Goal: Task Accomplishment & Management: Manage account settings

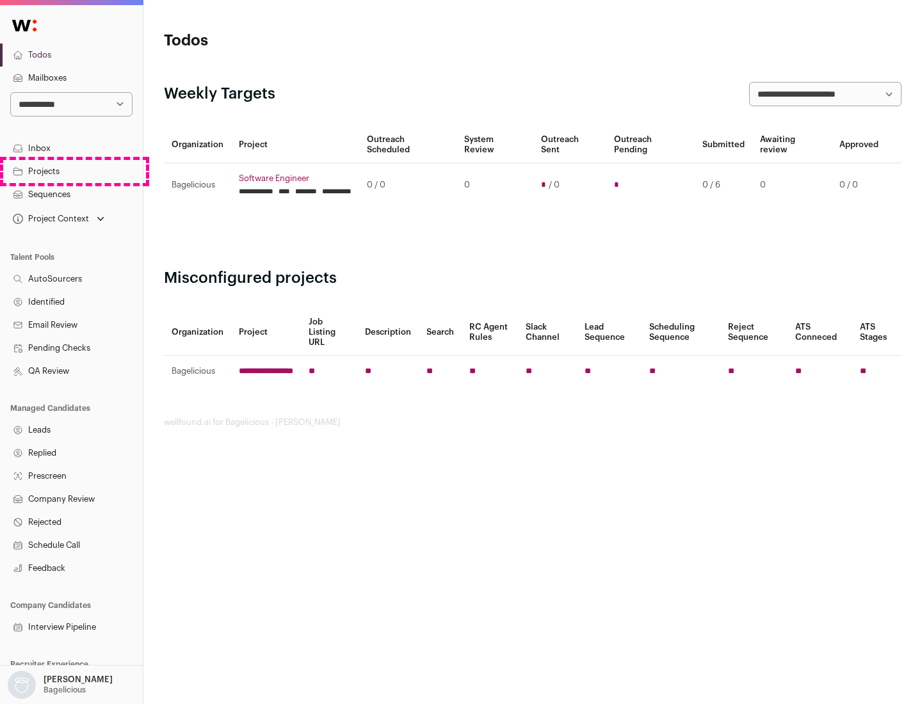
click at [71, 171] on link "Projects" at bounding box center [71, 171] width 143 height 23
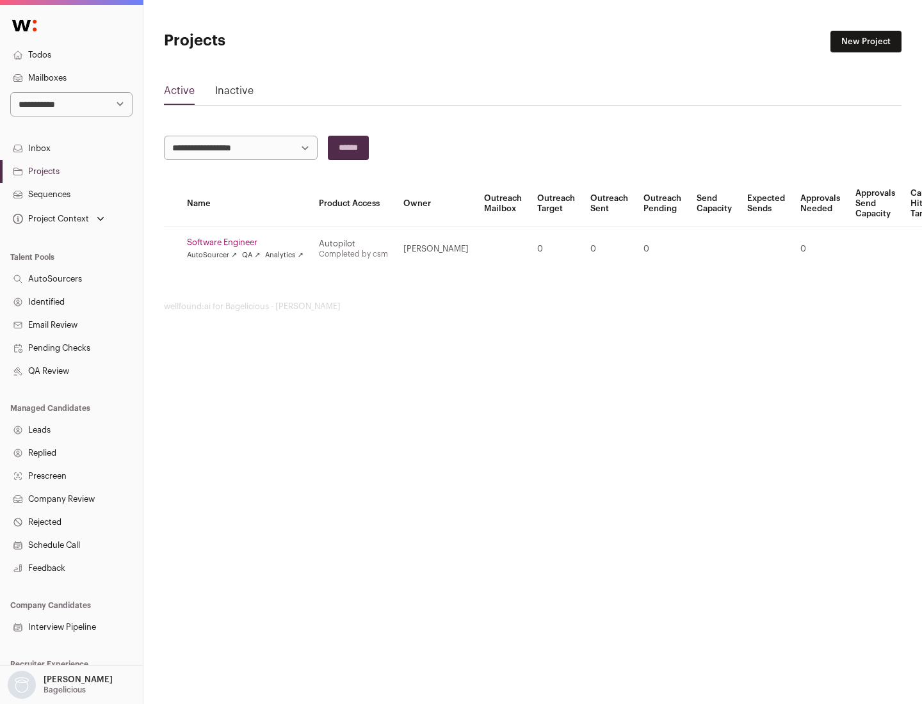
click at [249, 243] on link "Software Engineer" at bounding box center [245, 243] width 117 height 10
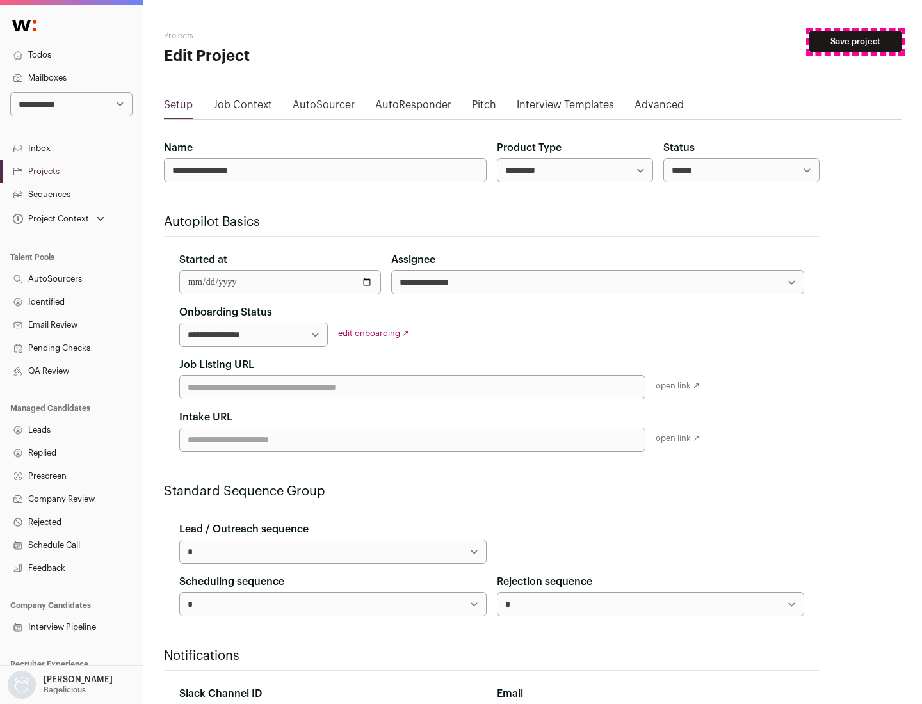
click at [855, 42] on button "Save project" at bounding box center [855, 42] width 92 height 22
